Goal: Information Seeking & Learning: Learn about a topic

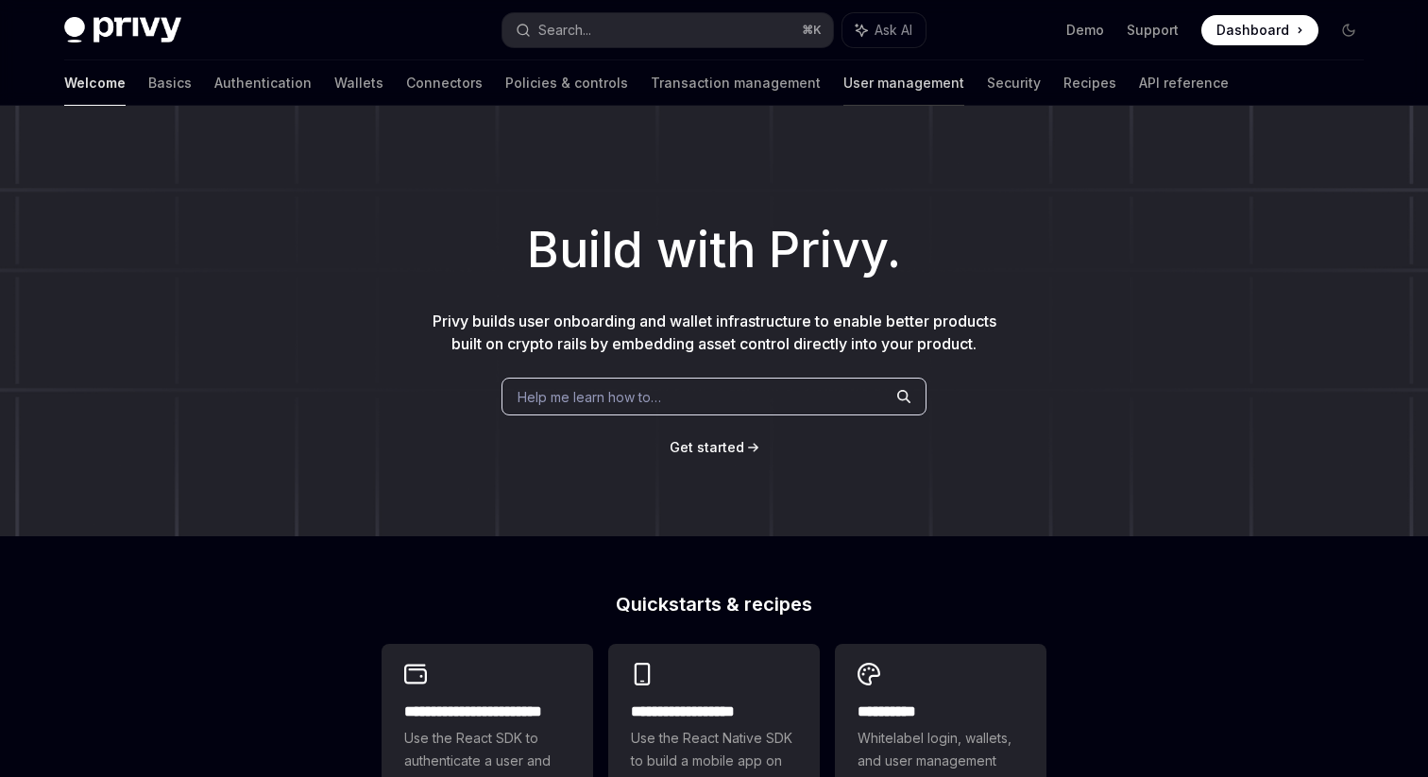
click at [843, 97] on link "User management" at bounding box center [903, 82] width 121 height 45
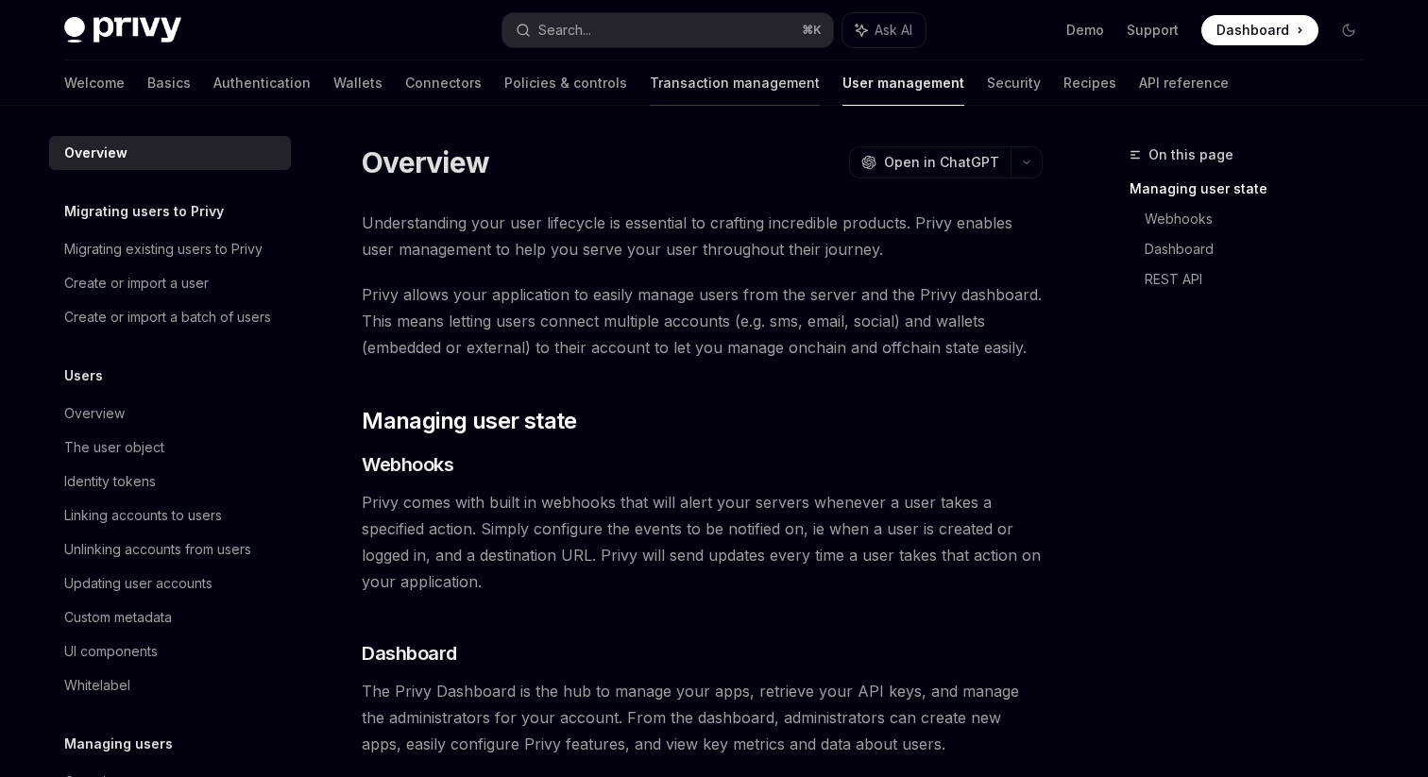
click at [654, 99] on link "Transaction management" at bounding box center [735, 82] width 170 height 45
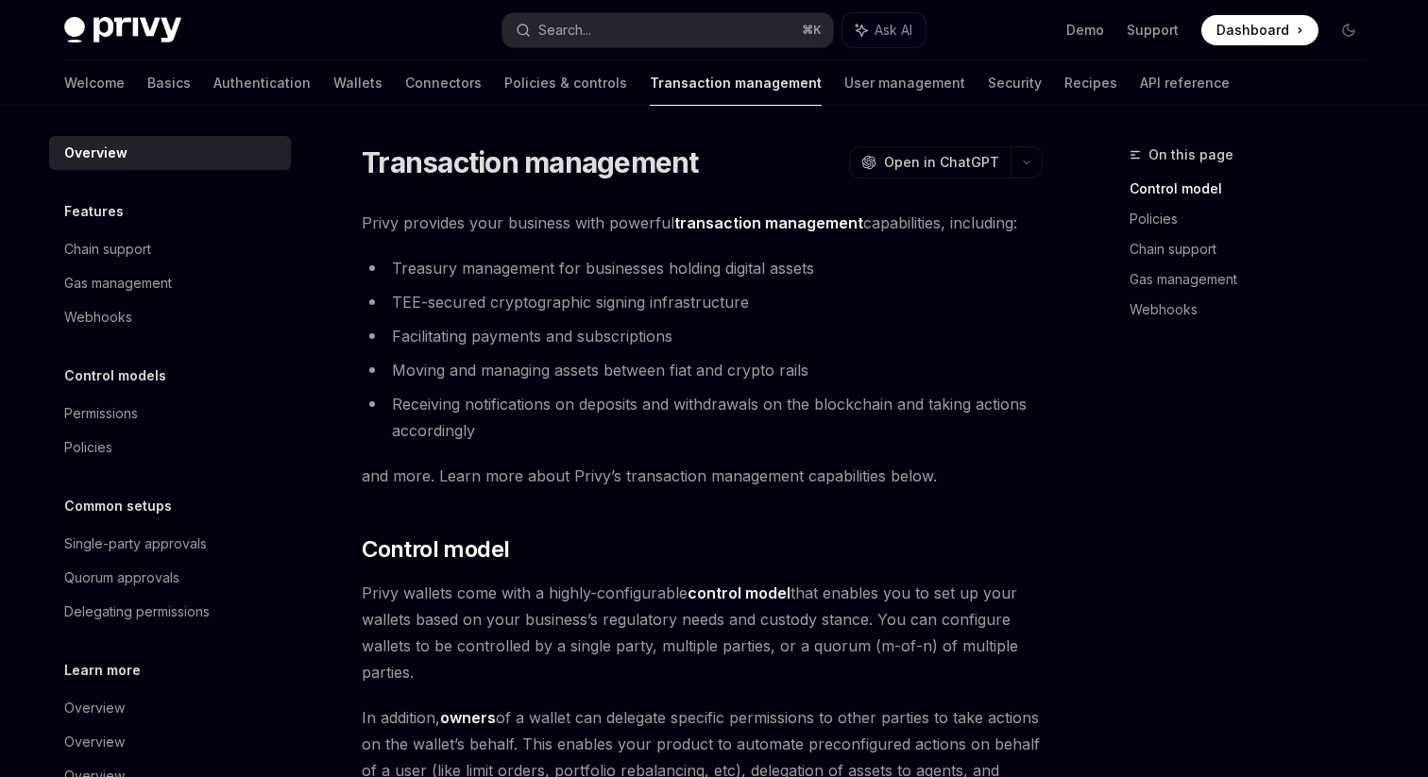
click at [525, 94] on div "Welcome Basics Authentication Wallets Connectors Policies & controls Transactio…" at bounding box center [647, 82] width 1166 height 45
click at [512, 92] on link "Policies & controls" at bounding box center [565, 82] width 123 height 45
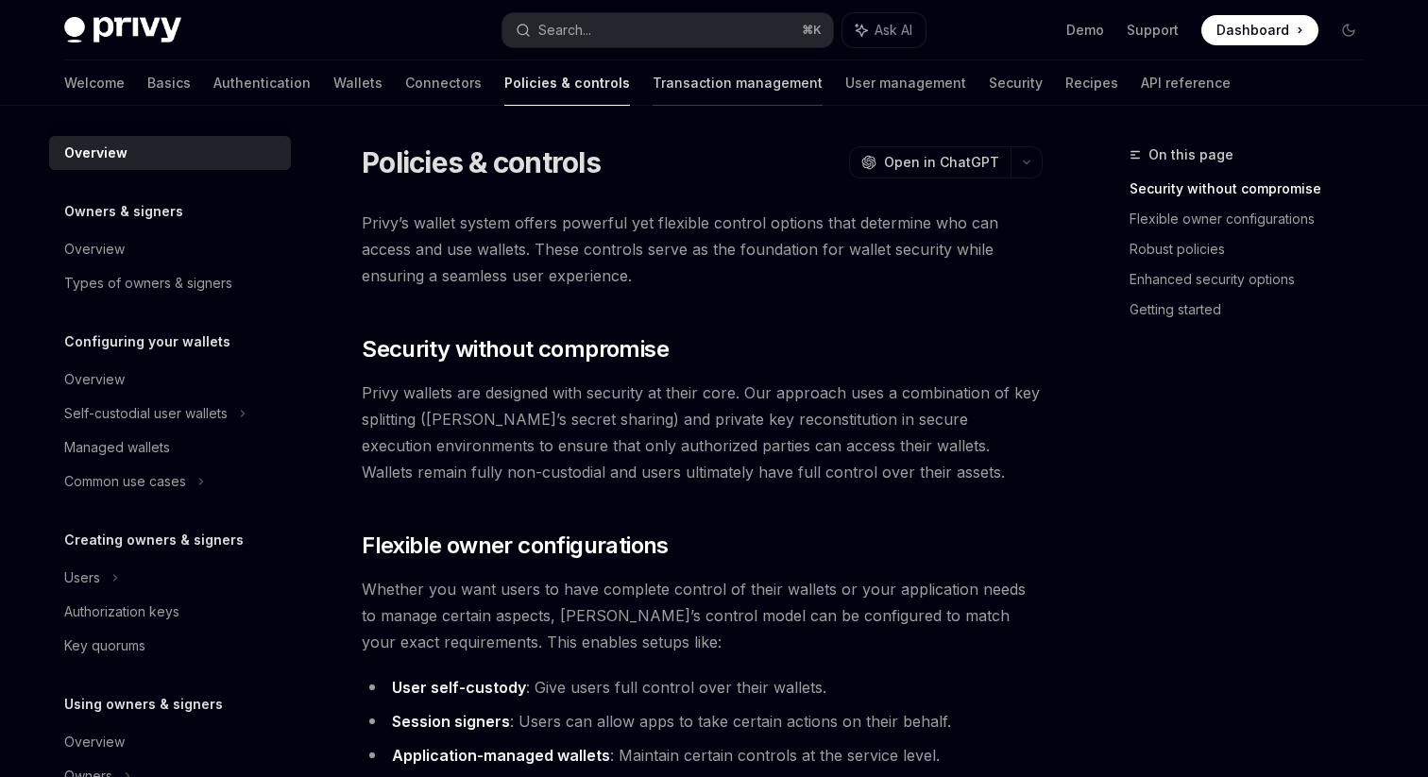
click at [653, 89] on link "Transaction management" at bounding box center [738, 82] width 170 height 45
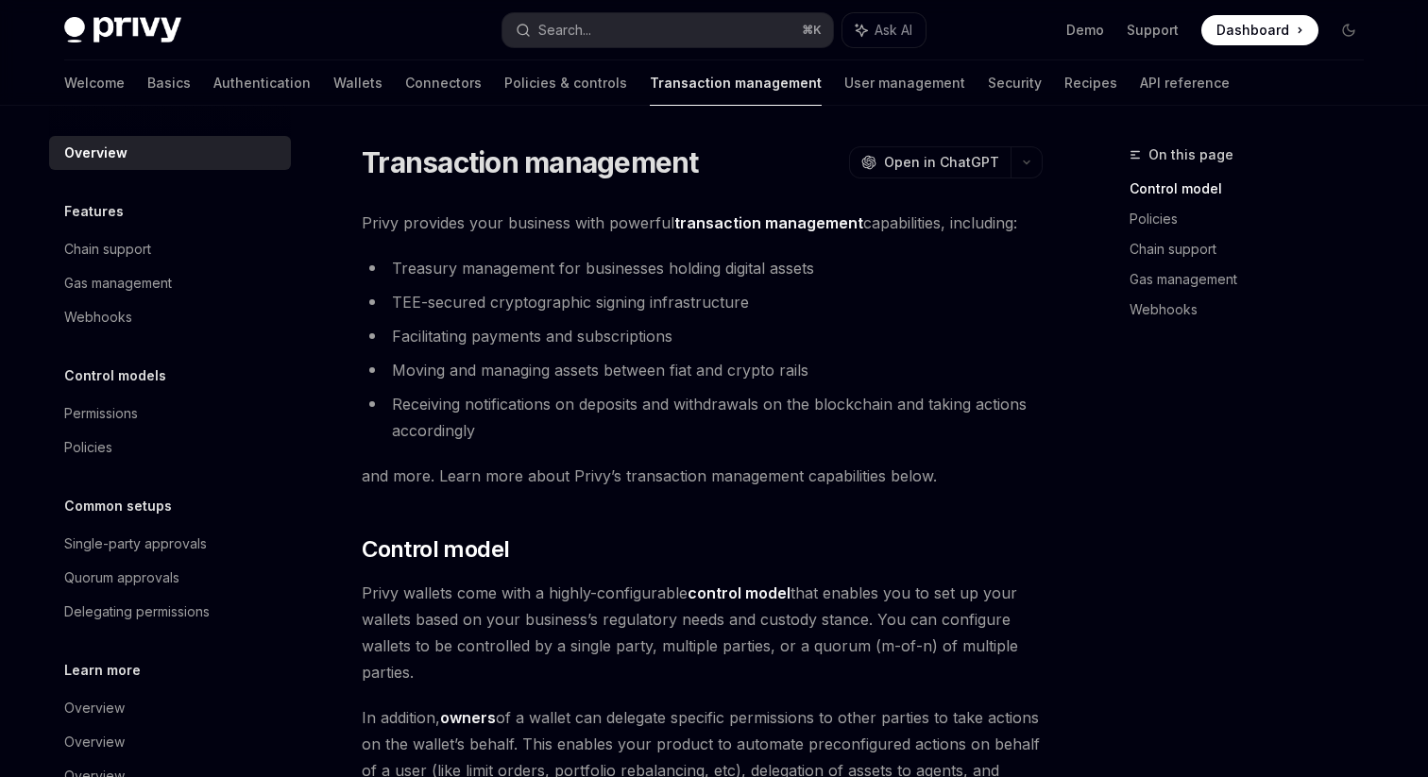
click at [300, 80] on div "Welcome Basics Authentication Wallets Connectors Policies & controls Transactio…" at bounding box center [647, 82] width 1166 height 45
click at [405, 83] on link "Connectors" at bounding box center [443, 82] width 77 height 45
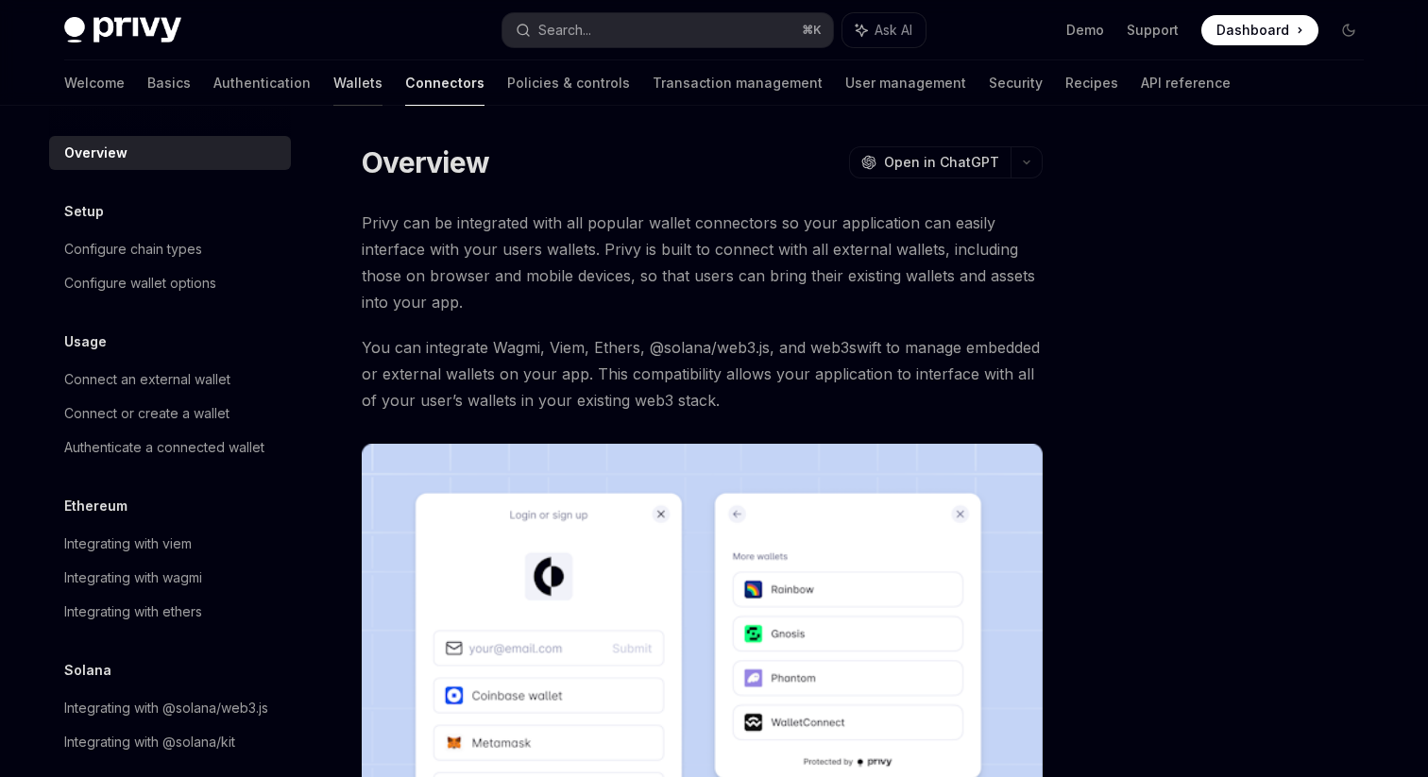
click at [333, 70] on link "Wallets" at bounding box center [357, 82] width 49 height 45
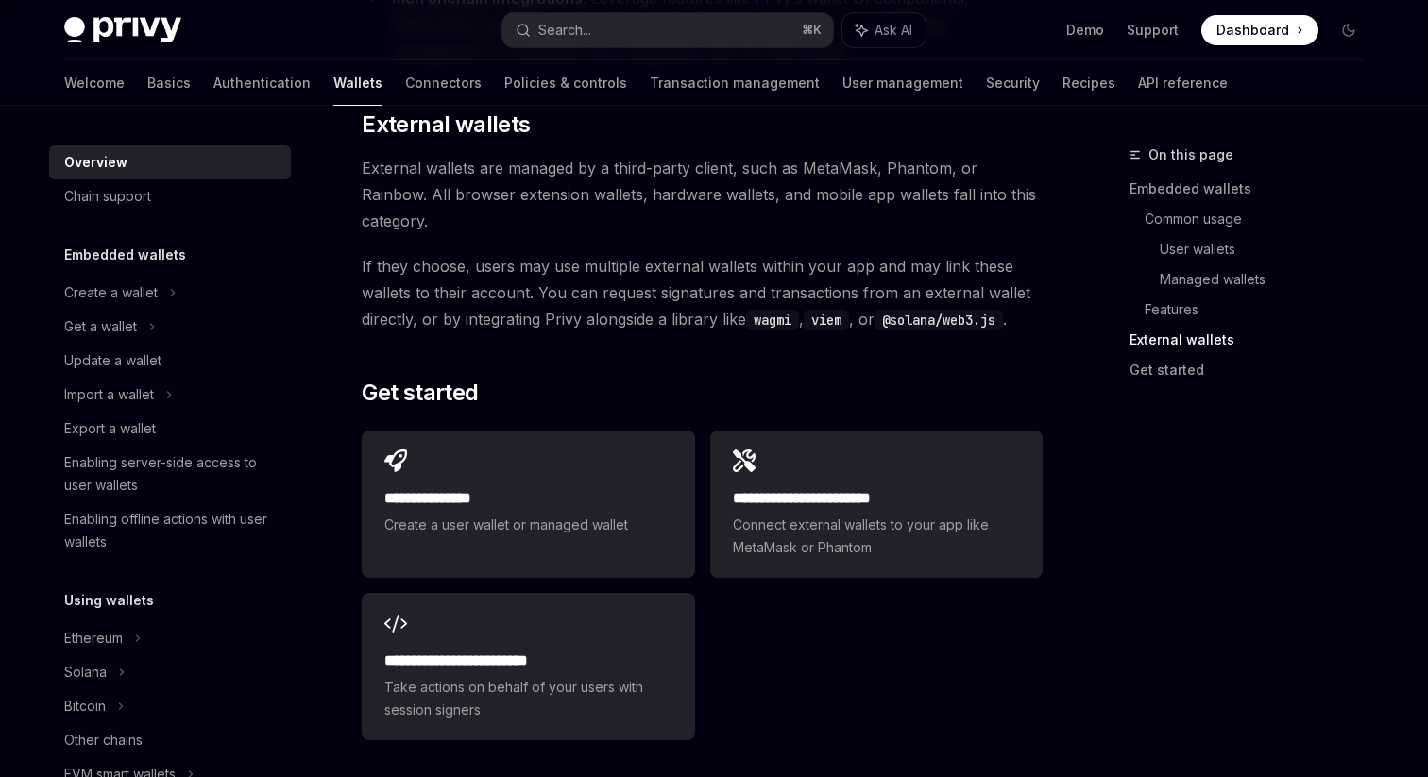
scroll to position [2961, 0]
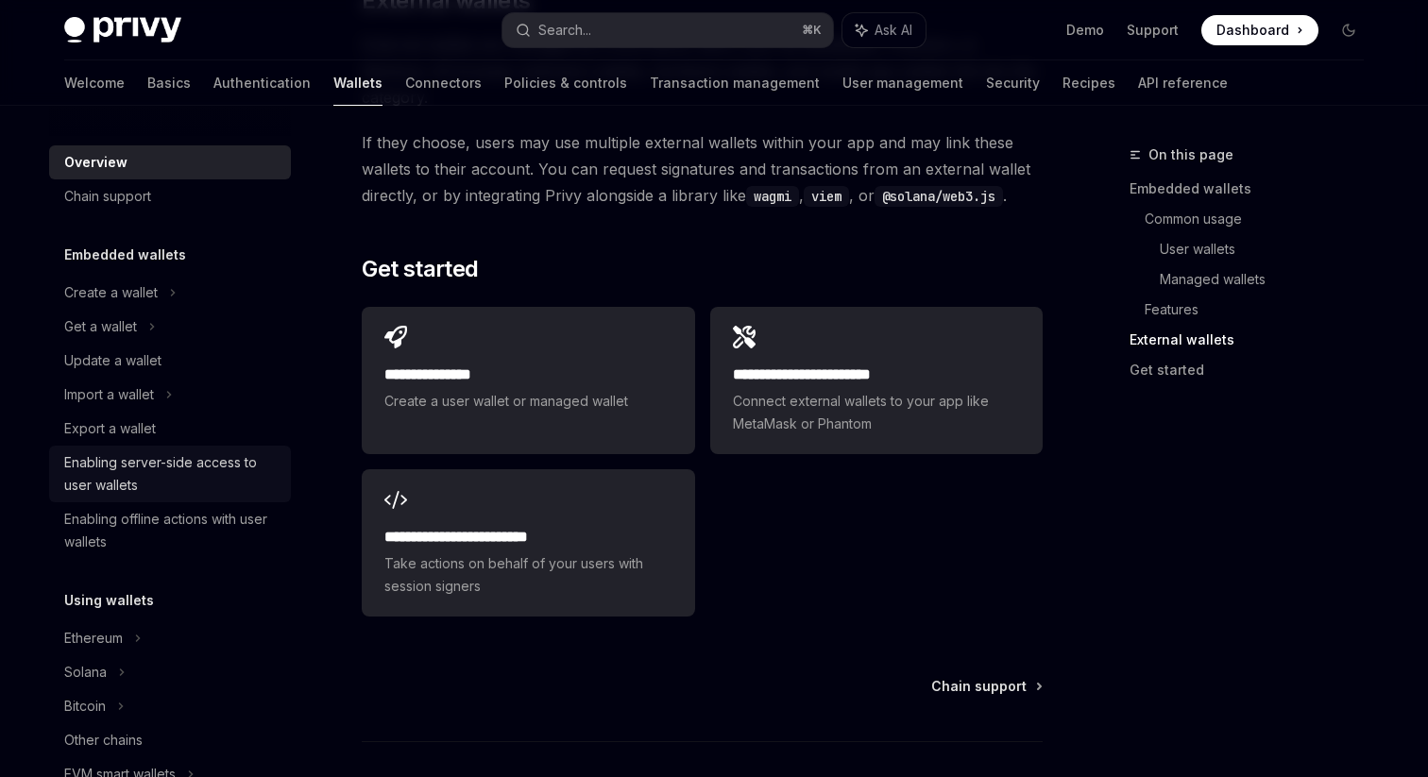
click at [173, 484] on div "Enabling server-side access to user wallets" at bounding box center [171, 473] width 215 height 45
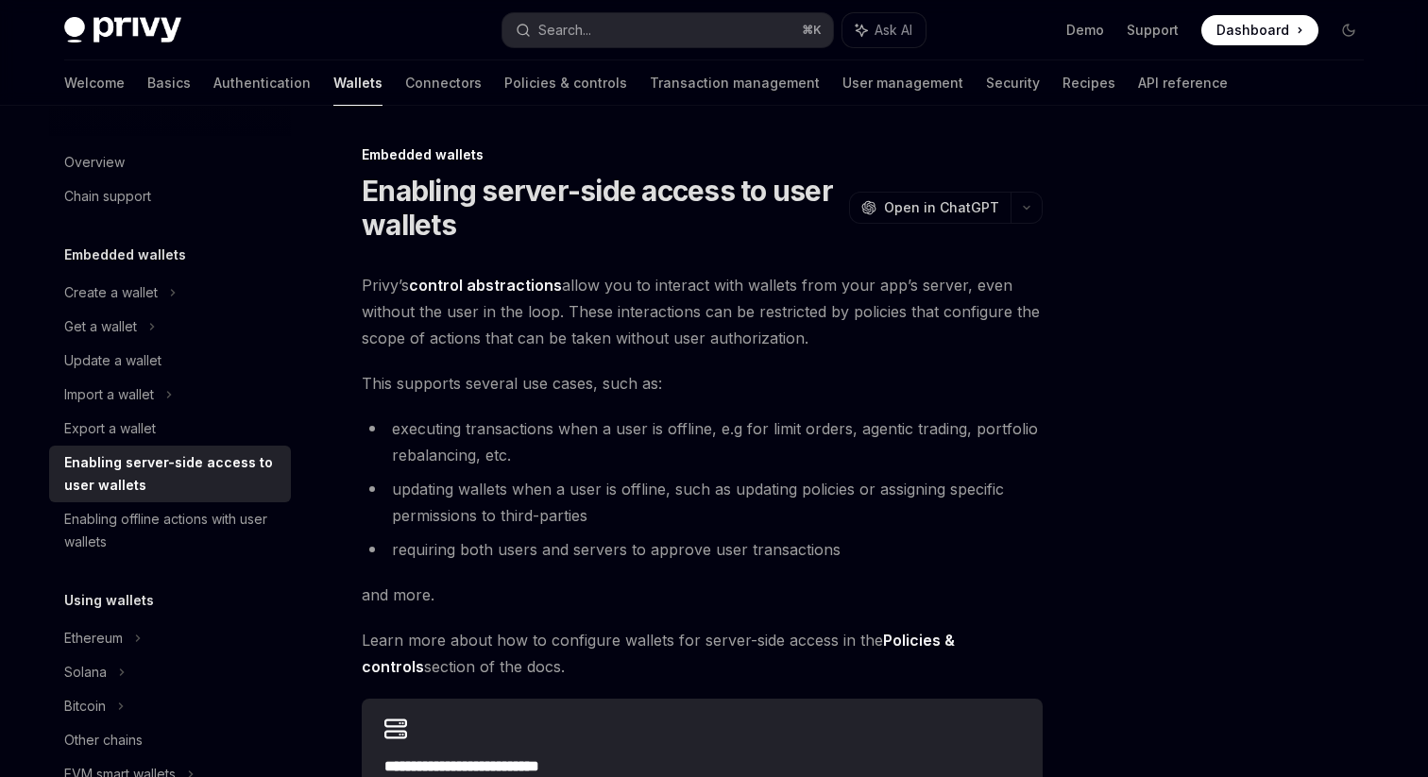
scroll to position [349, 0]
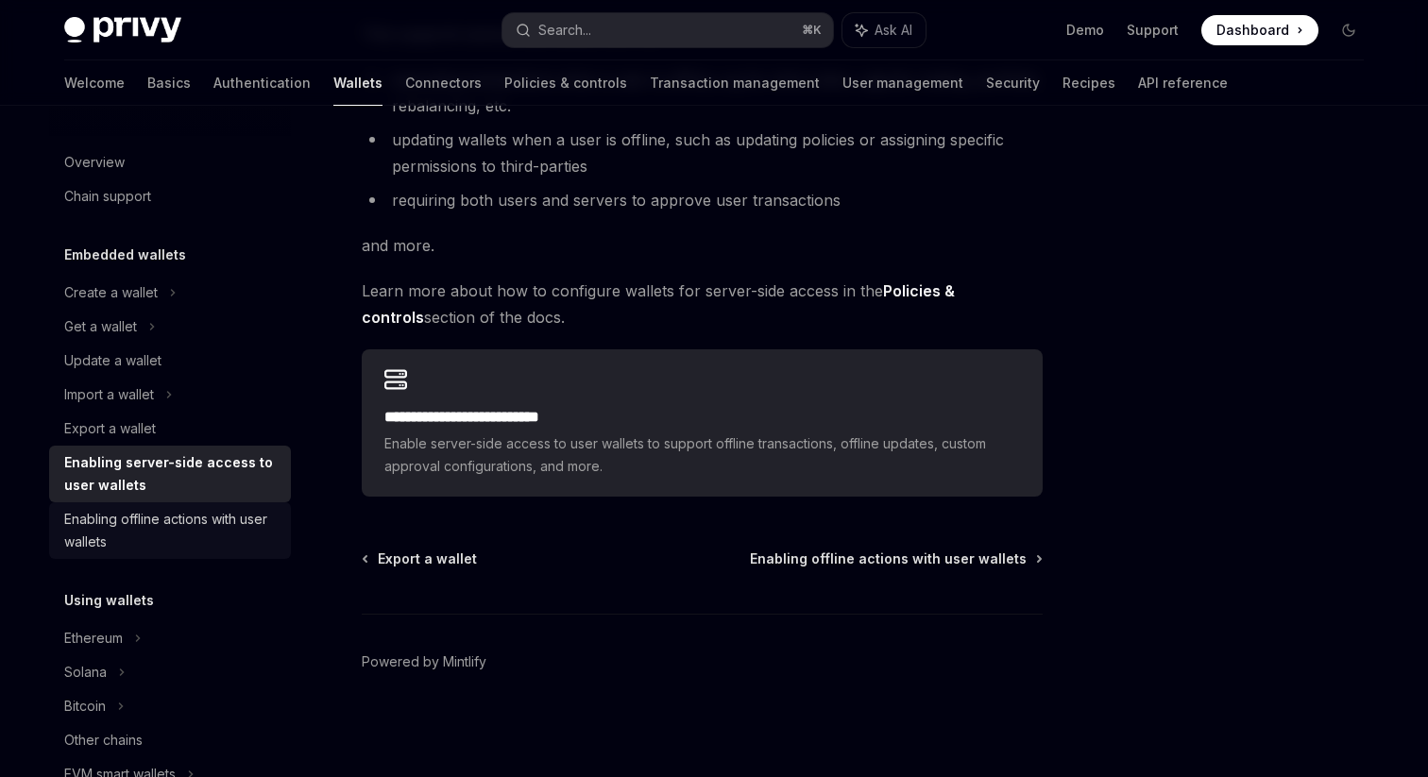
click at [216, 558] on link "Enabling offline actions with user wallets" at bounding box center [170, 530] width 242 height 57
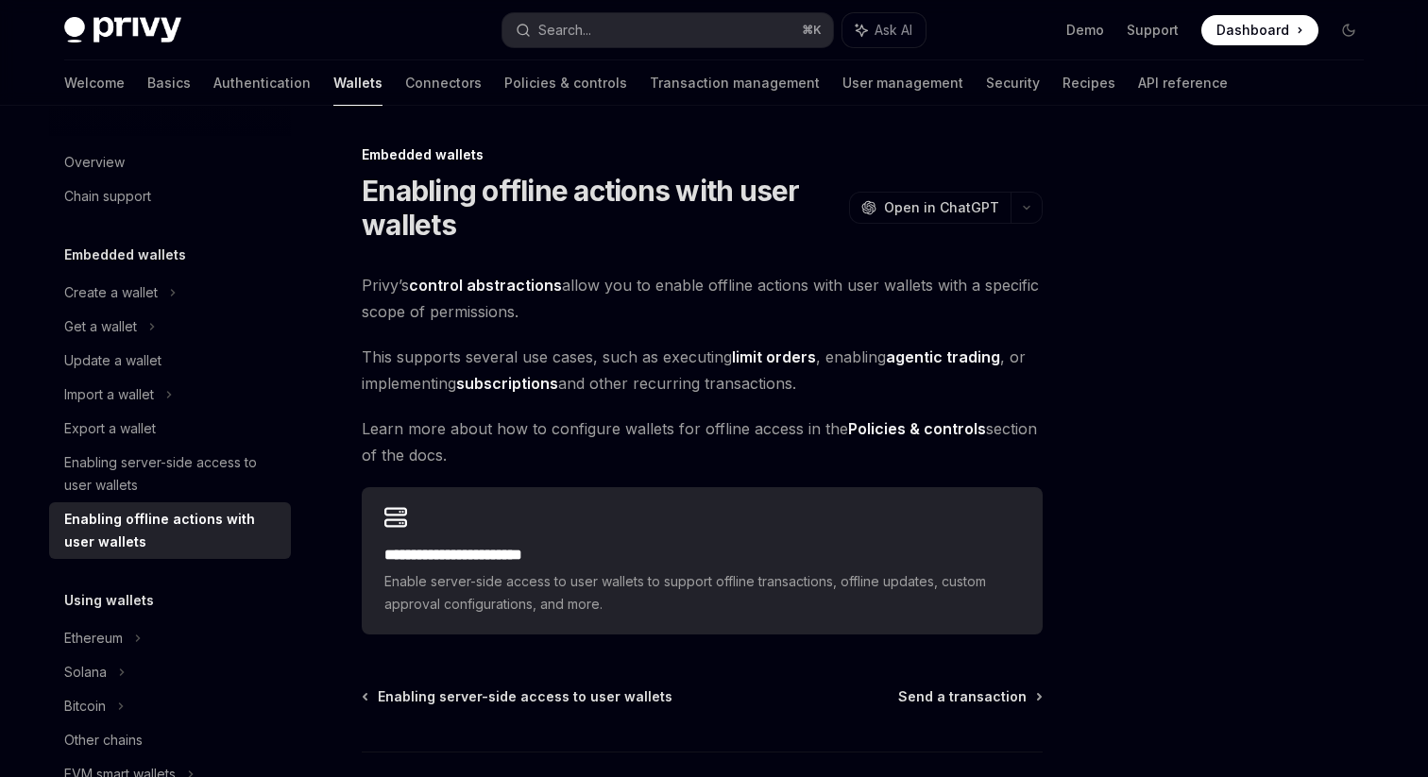
click at [226, 541] on div "Enabling offline actions with user wallets" at bounding box center [171, 530] width 215 height 45
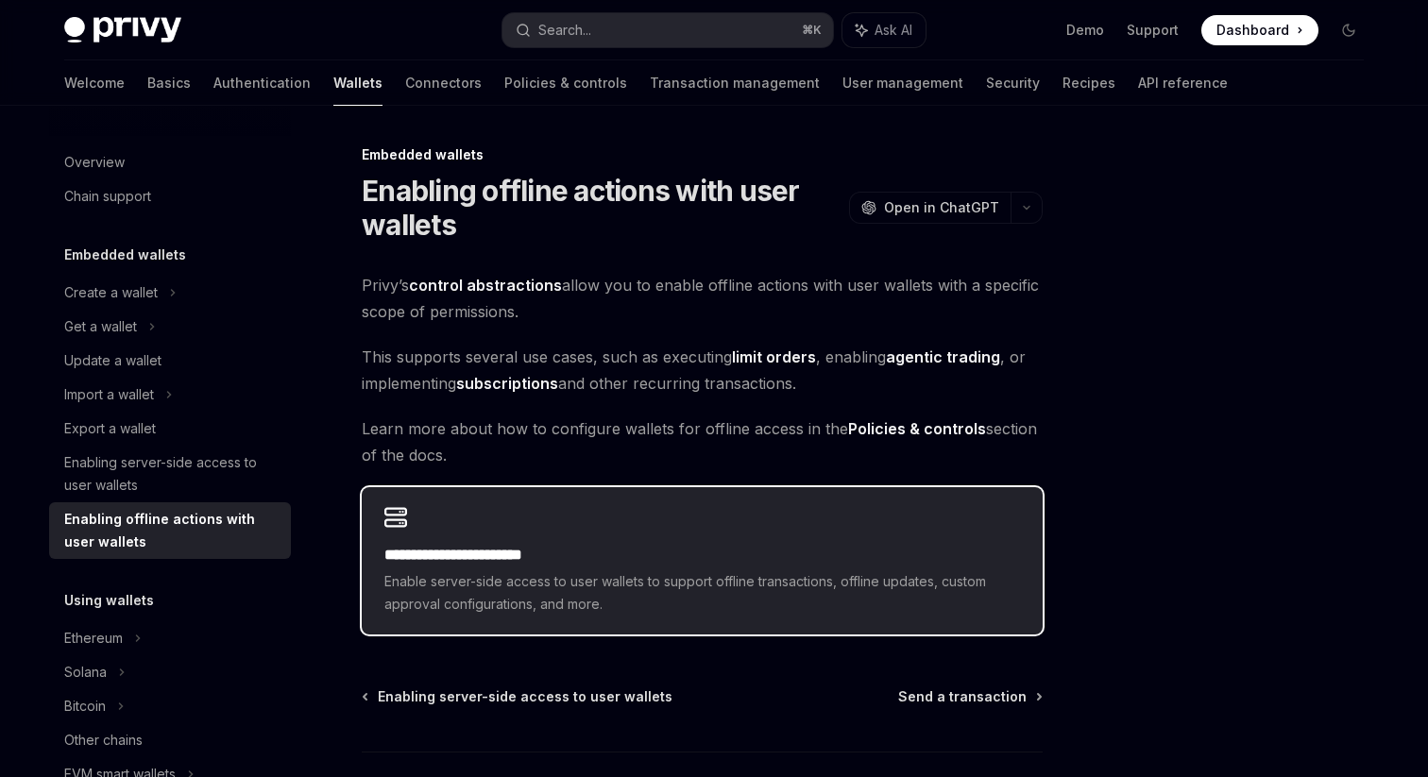
scroll to position [138, 0]
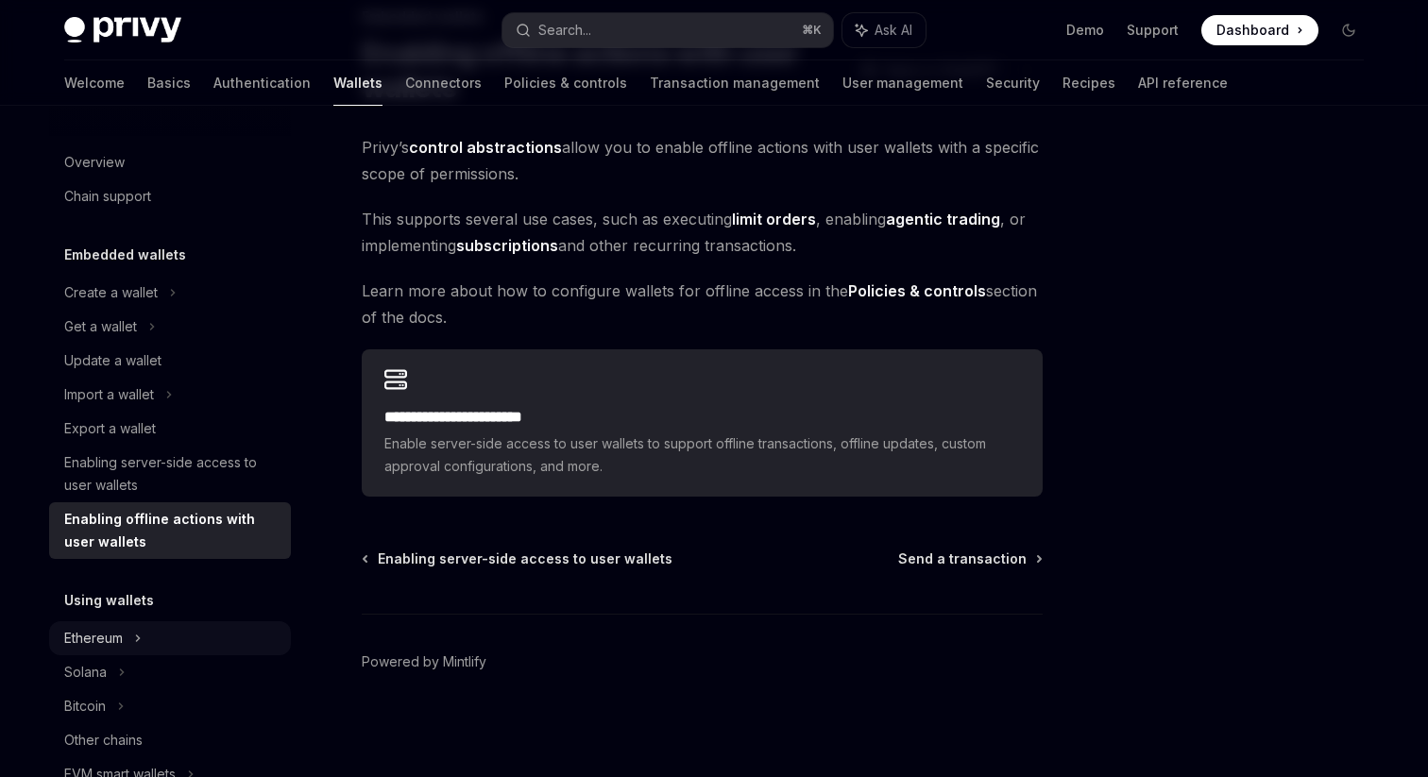
click at [151, 633] on div "Ethereum" at bounding box center [170, 639] width 242 height 34
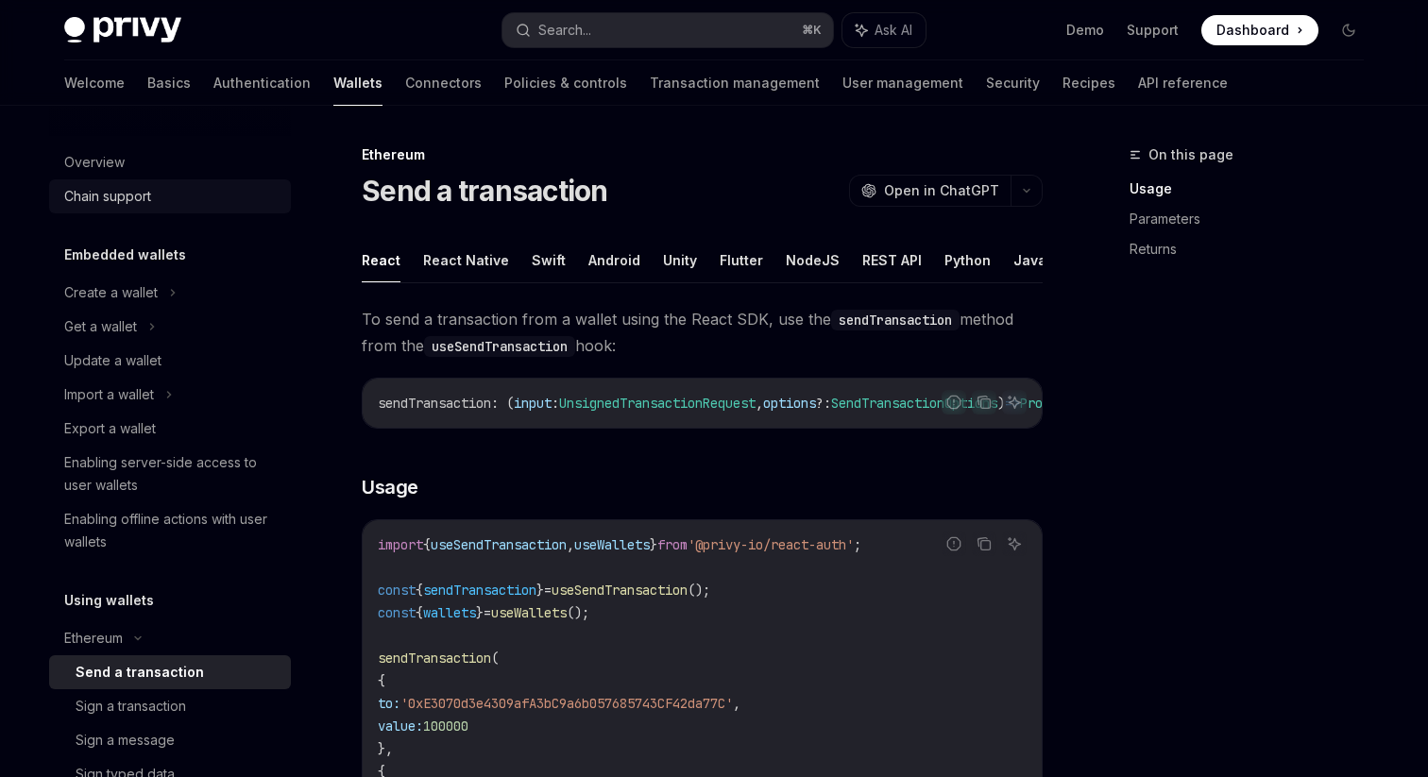
click at [153, 194] on div "Chain support" at bounding box center [171, 196] width 215 height 23
type textarea "*"
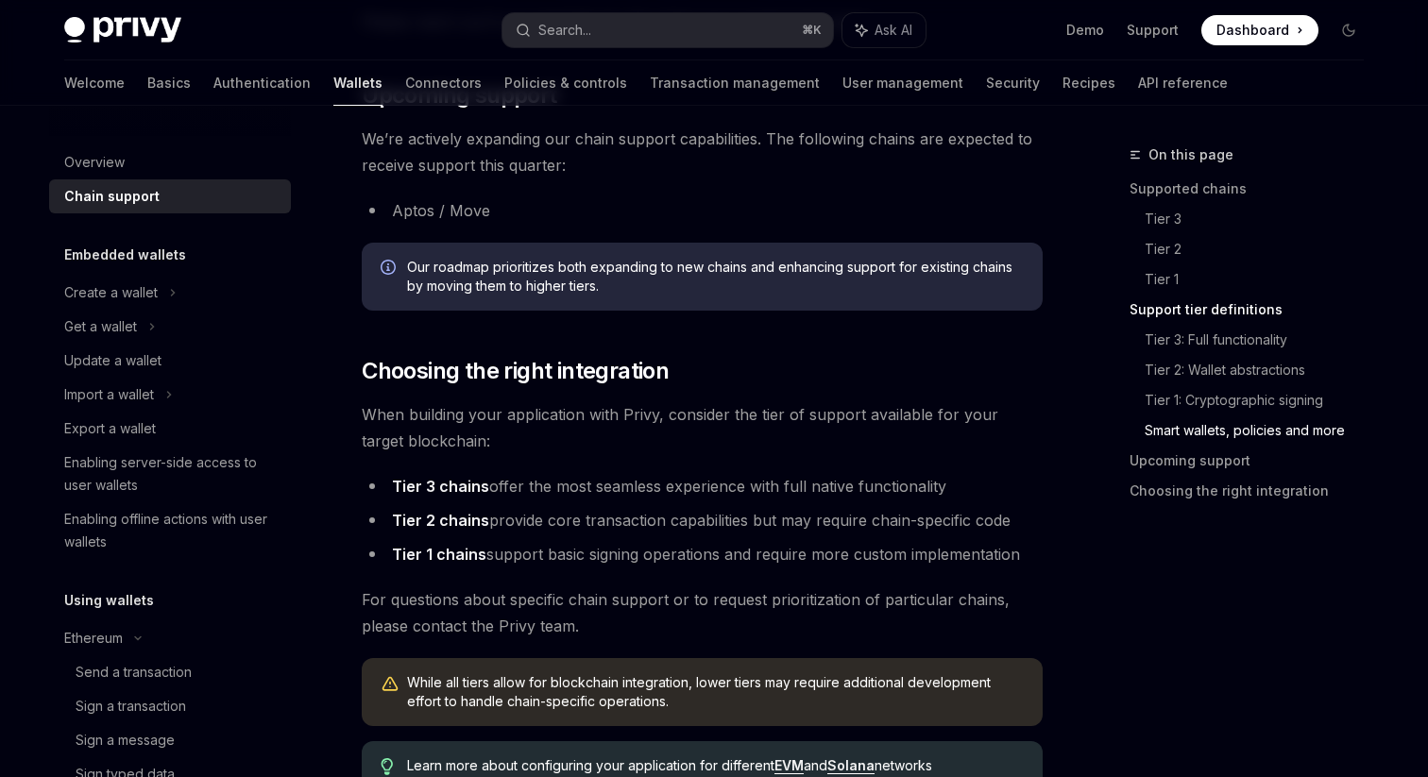
scroll to position [2082, 0]
